Goal: Information Seeking & Learning: Check status

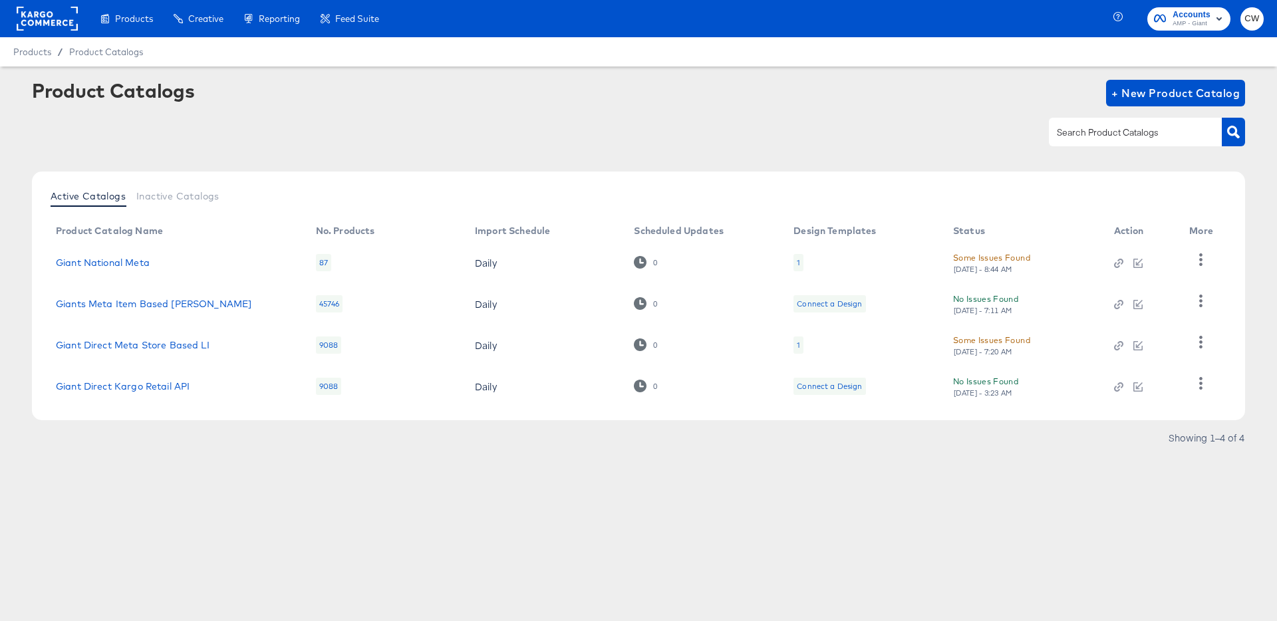
click at [475, 111] on div "Product Catalogs + New Product Catalog" at bounding box center [638, 120] width 1213 height 81
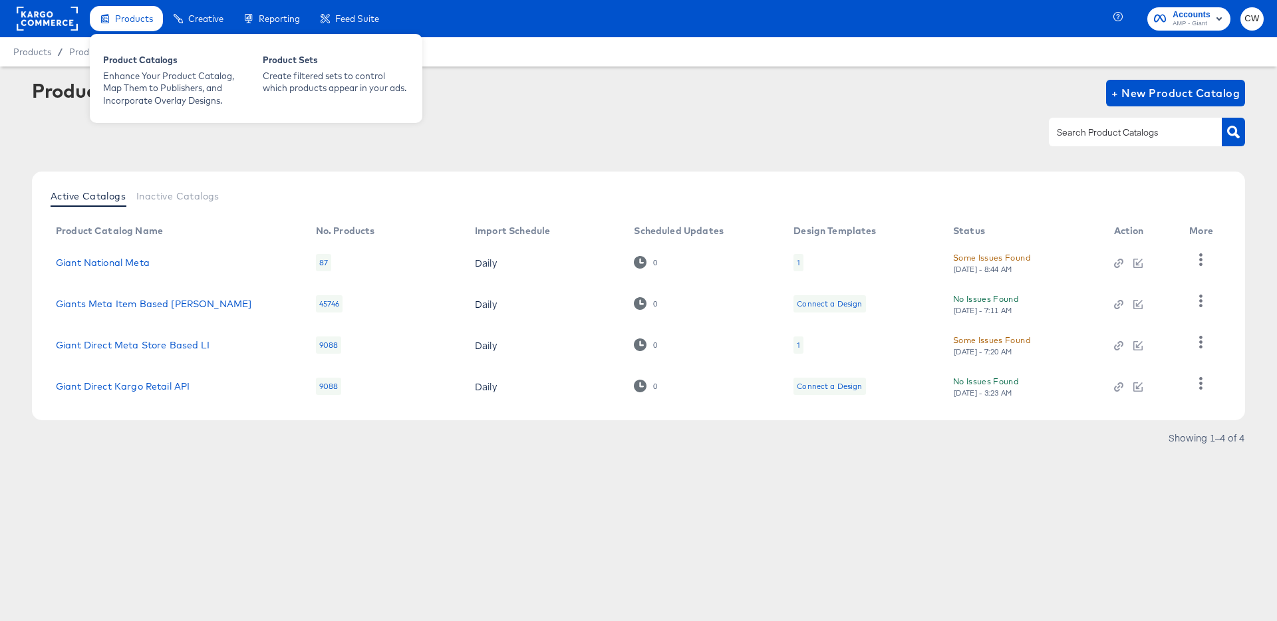
click at [126, 22] on span "Products" at bounding box center [134, 18] width 38 height 11
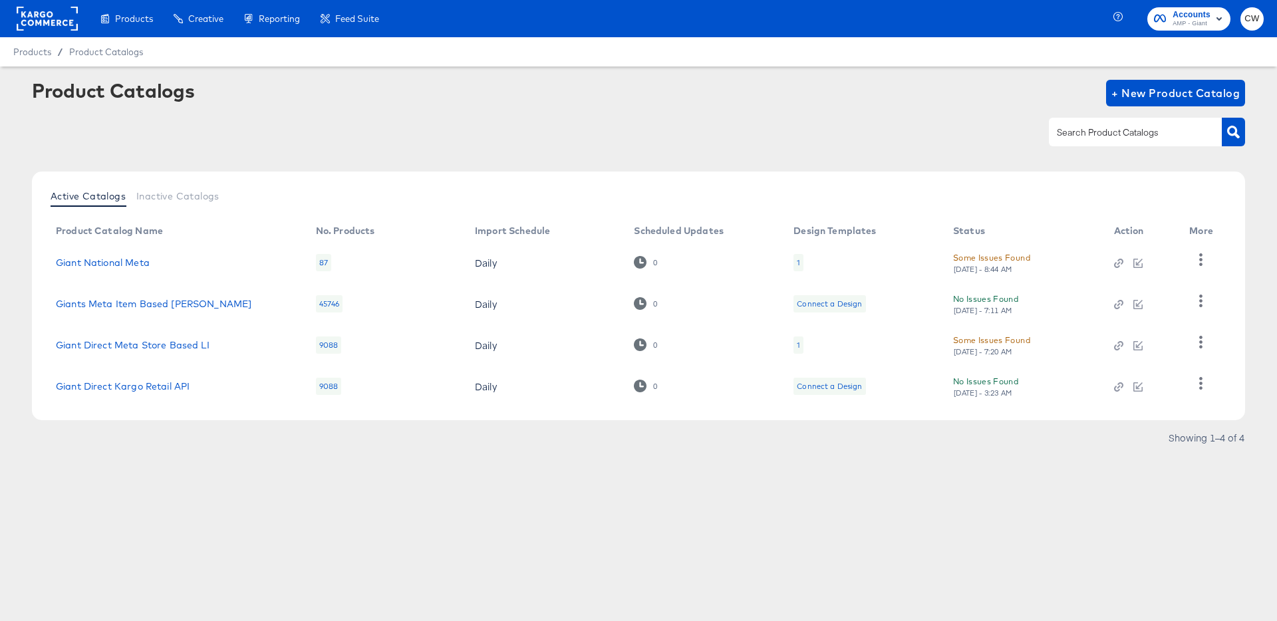
click at [44, 20] on rect at bounding box center [47, 19] width 61 height 24
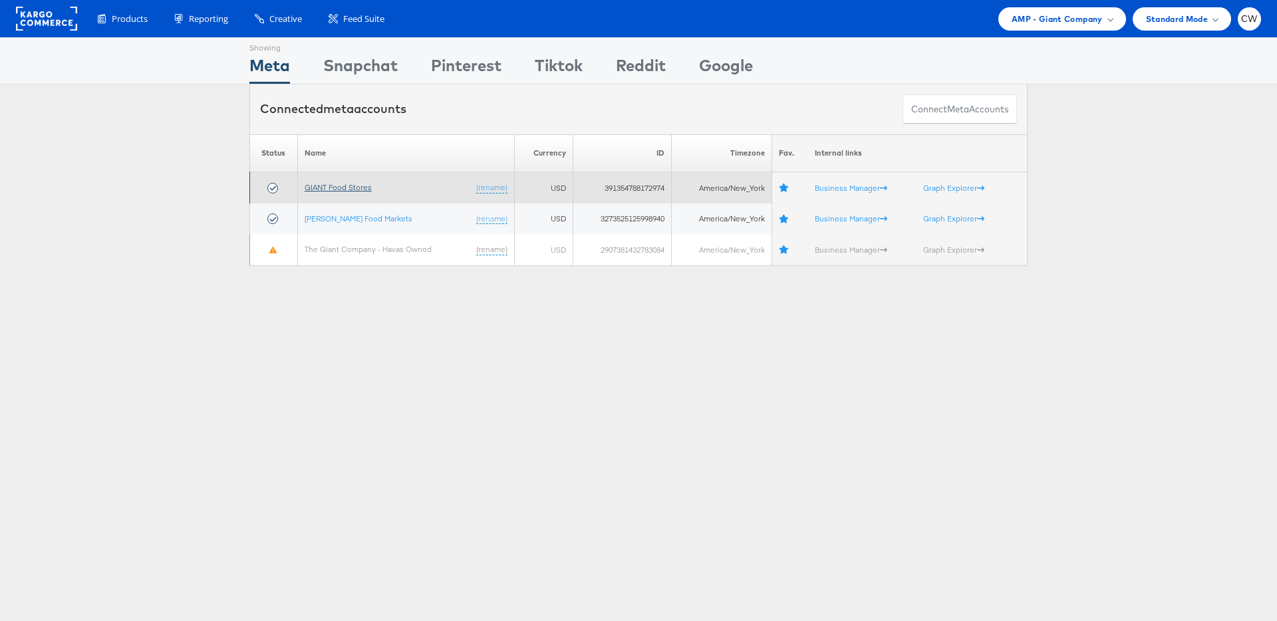
click at [354, 189] on link "GIANT Food Stores" at bounding box center [338, 187] width 67 height 10
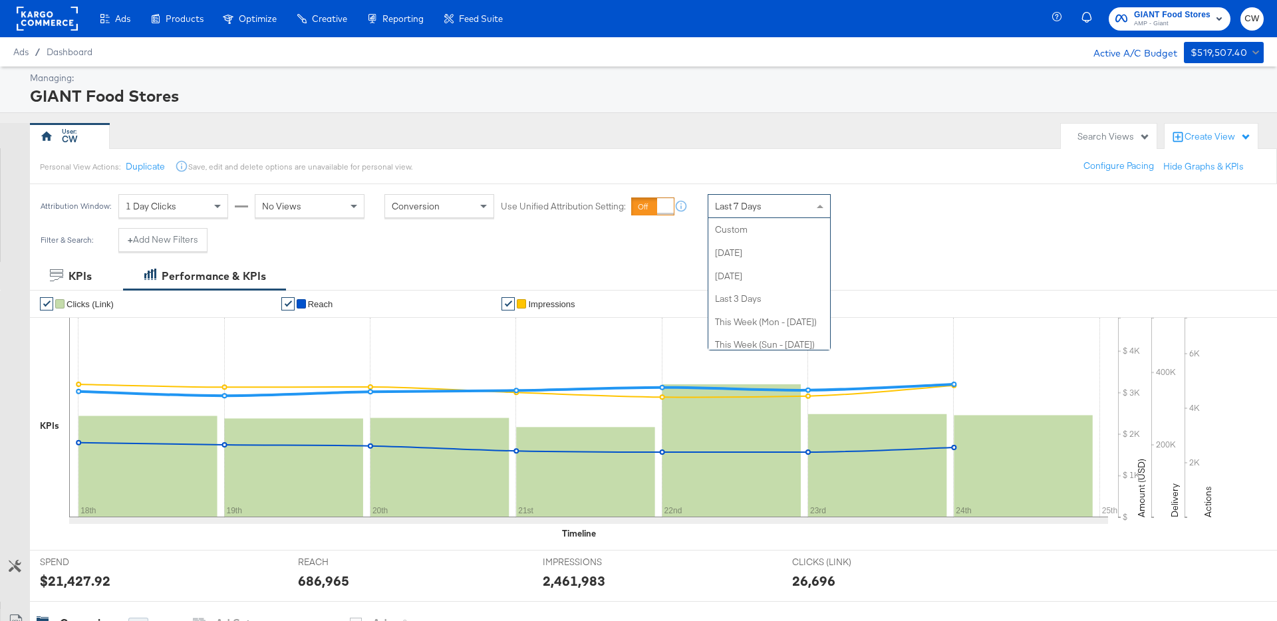
click at [753, 197] on div "Last 7 Days" at bounding box center [769, 206] width 122 height 23
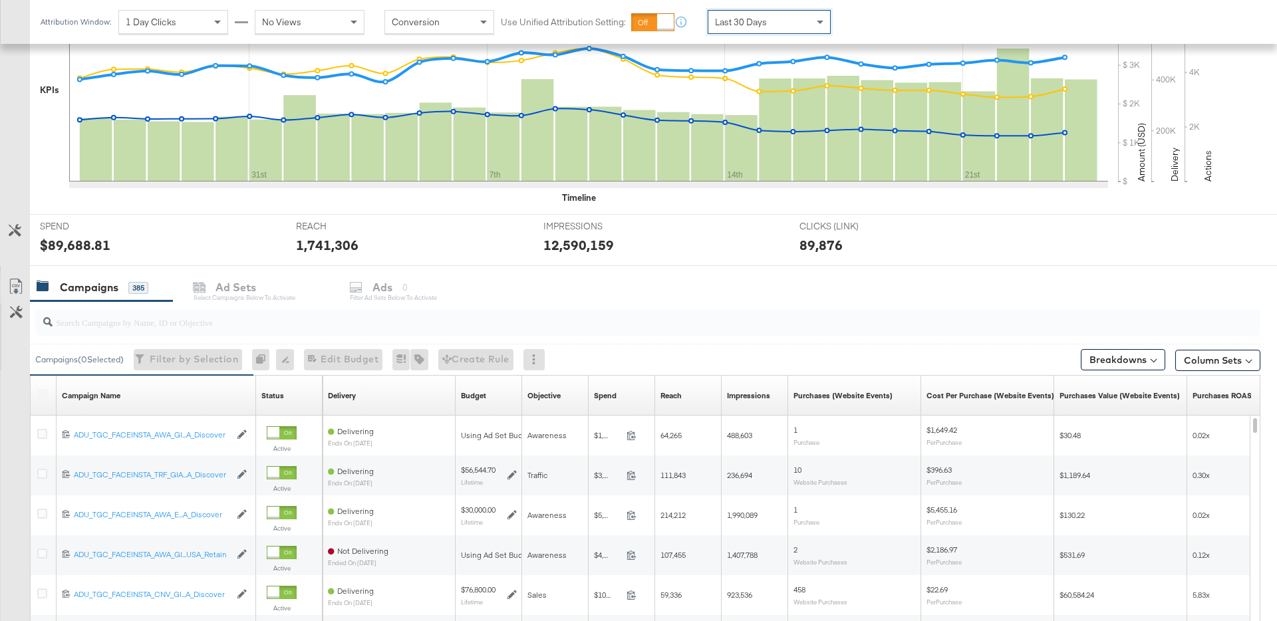
scroll to position [449, 0]
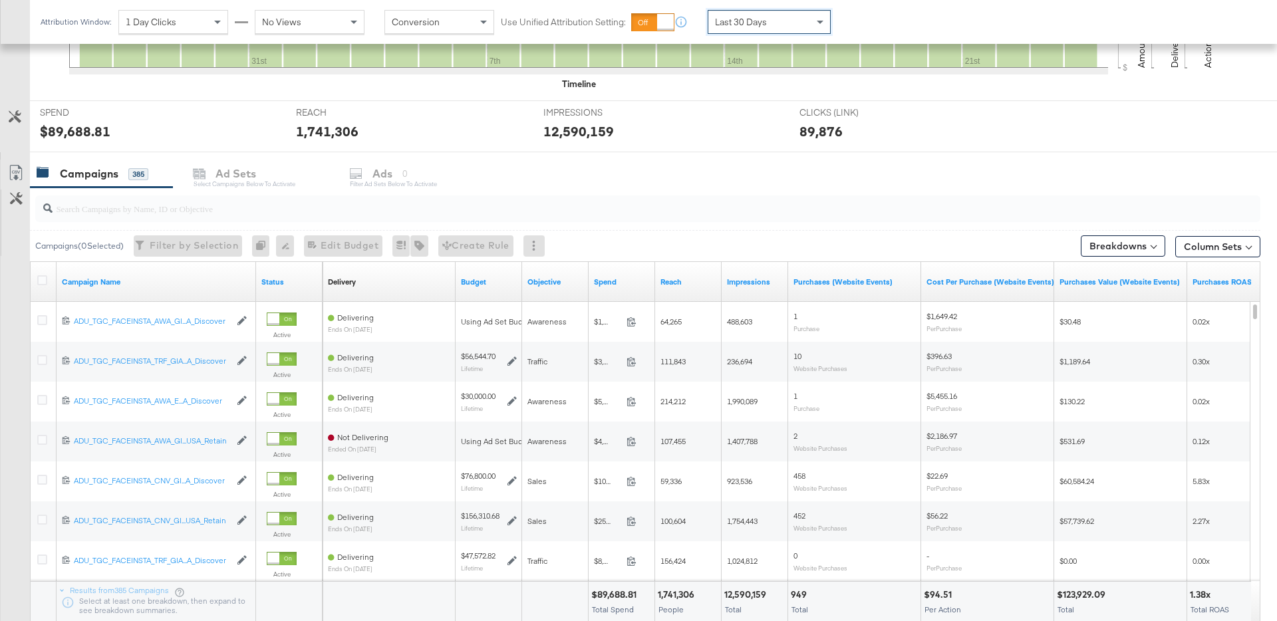
click at [283, 216] on div at bounding box center [647, 208] width 1225 height 27
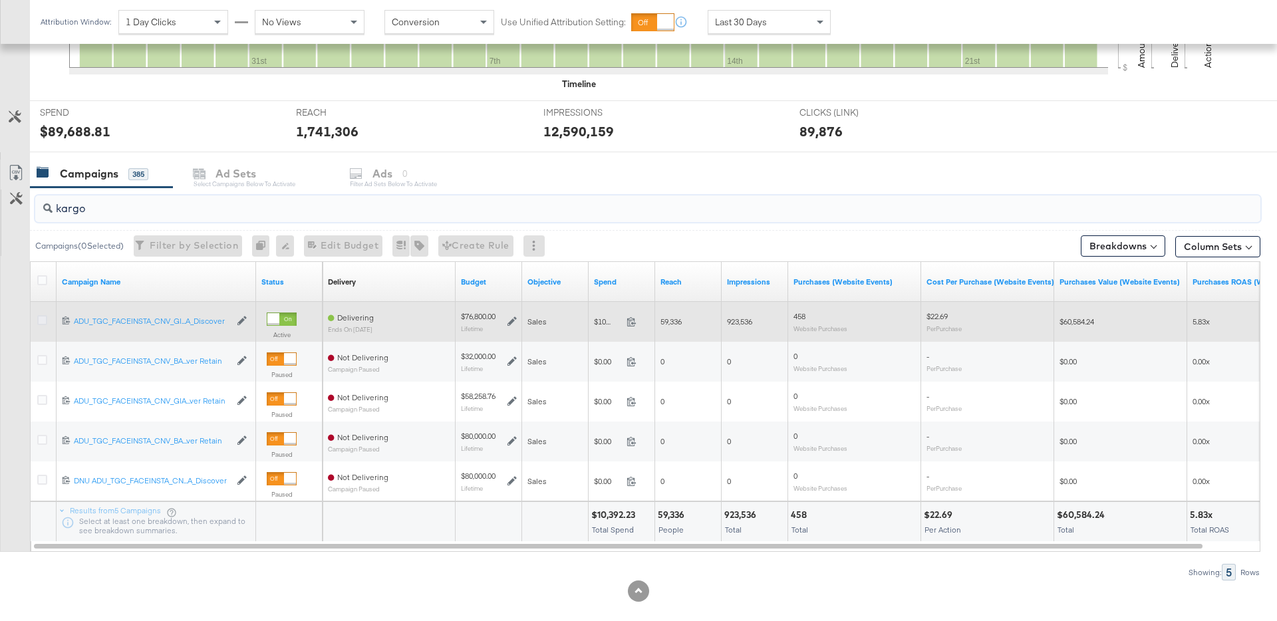
type input "kargo"
click at [43, 318] on icon at bounding box center [42, 320] width 10 height 10
click at [0, 0] on input "checkbox" at bounding box center [0, 0] width 0 height 0
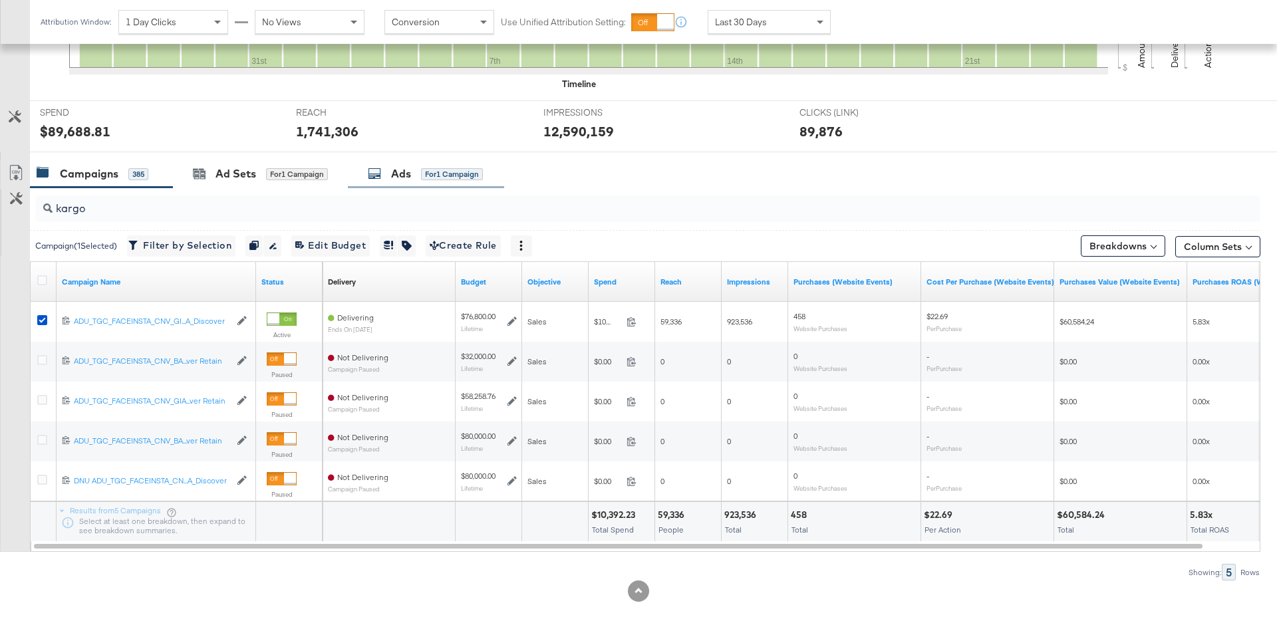
click at [478, 175] on div "for 1 Campaign" at bounding box center [452, 174] width 62 height 12
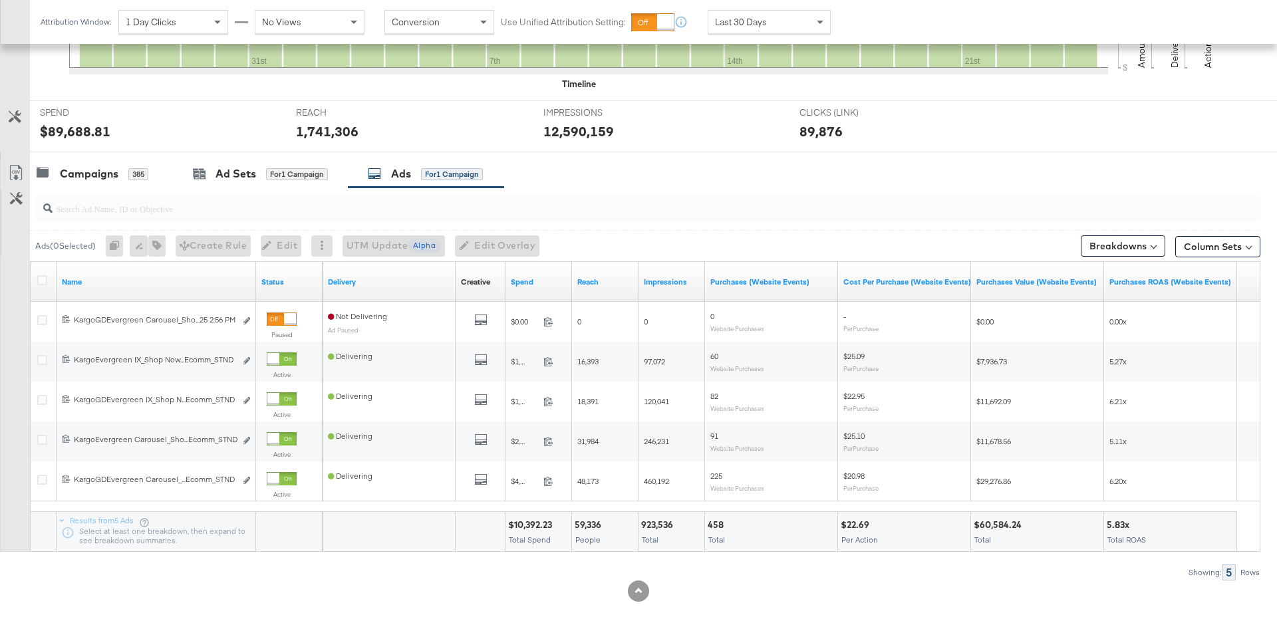
click at [256, 203] on input "search" at bounding box center [600, 203] width 1095 height 26
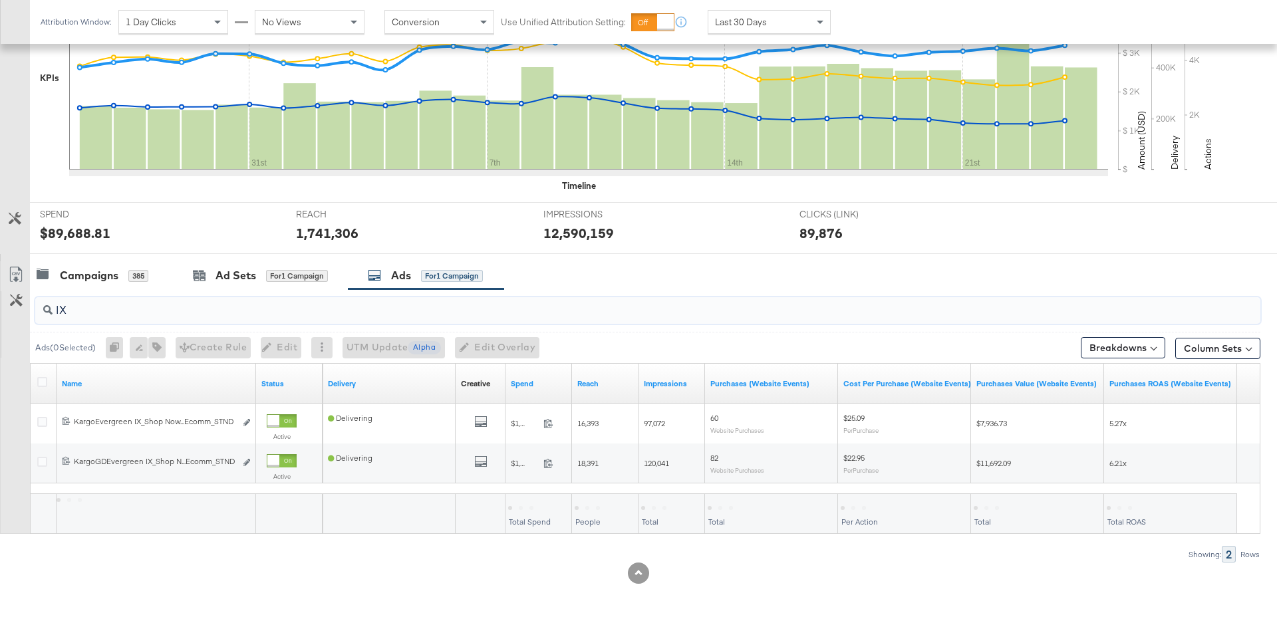
scroll to position [348, 0]
type input "IX"
click at [1135, 345] on button "Breakdowns" at bounding box center [1122, 347] width 84 height 21
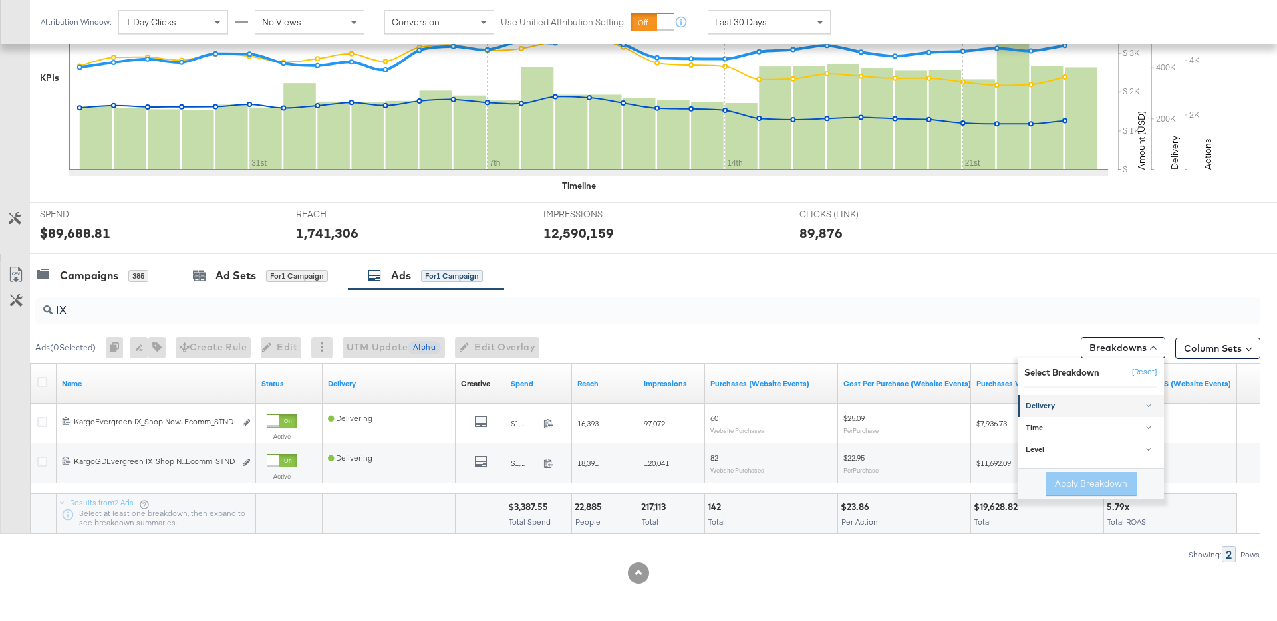
click at [1090, 410] on div "Delivery" at bounding box center [1091, 406] width 132 height 11
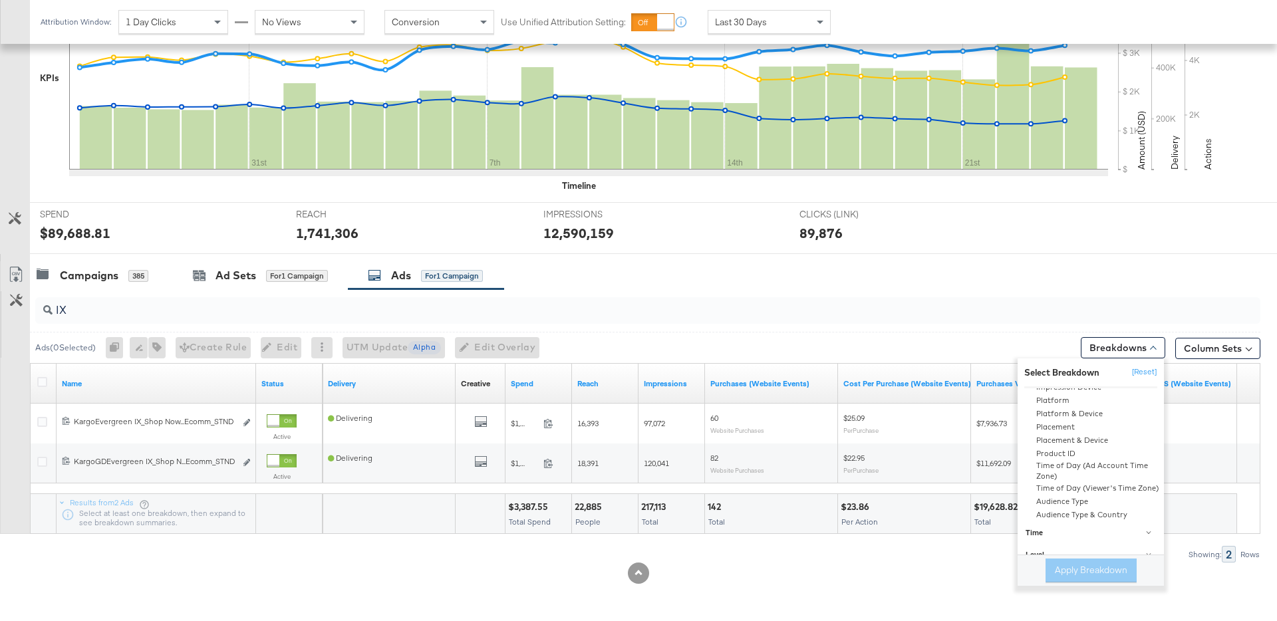
scroll to position [144, 0]
click at [1063, 424] on div "Placement" at bounding box center [1091, 428] width 144 height 13
click at [1092, 572] on button "Apply Breakdown" at bounding box center [1090, 571] width 91 height 24
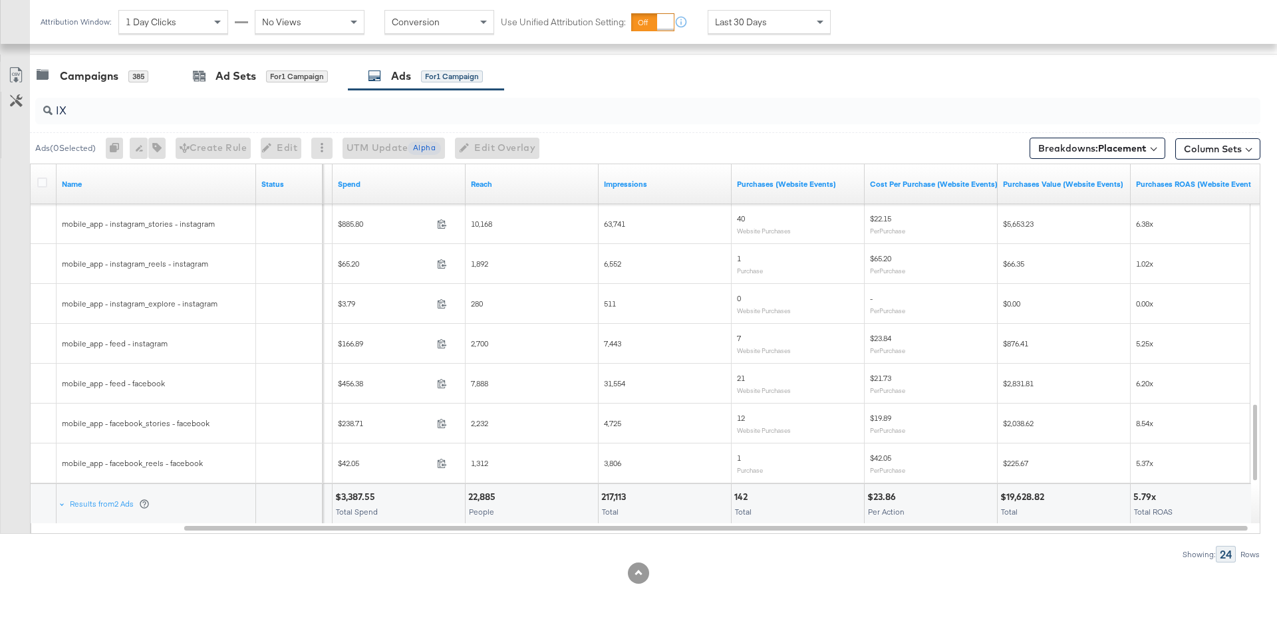
scroll to position [547, 0]
